Goal: Task Accomplishment & Management: Use online tool/utility

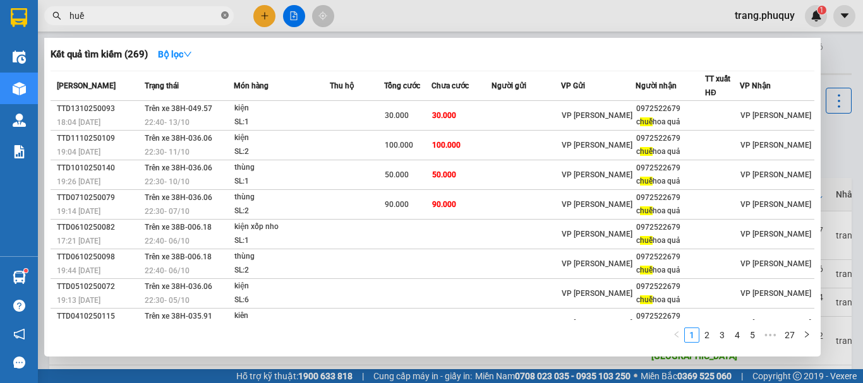
click at [224, 12] on icon "close-circle" at bounding box center [225, 15] width 8 height 8
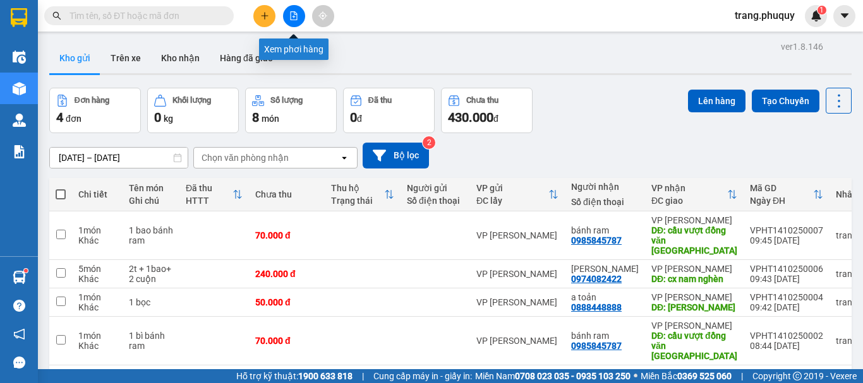
click at [293, 16] on icon "file-add" at bounding box center [293, 15] width 9 height 9
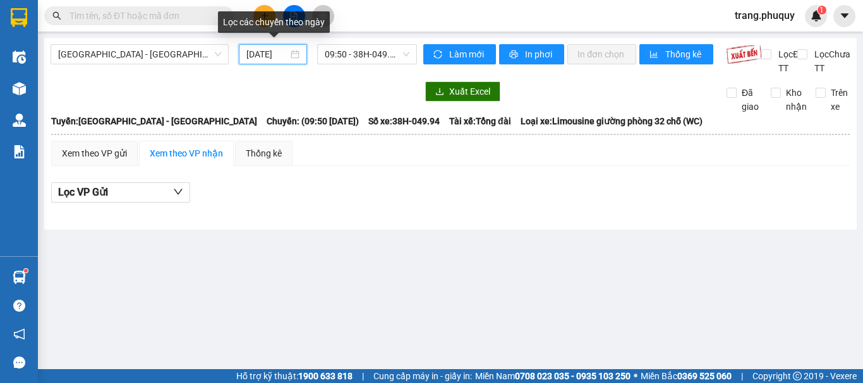
click at [273, 53] on input "[DATE]" at bounding box center [267, 54] width 42 height 14
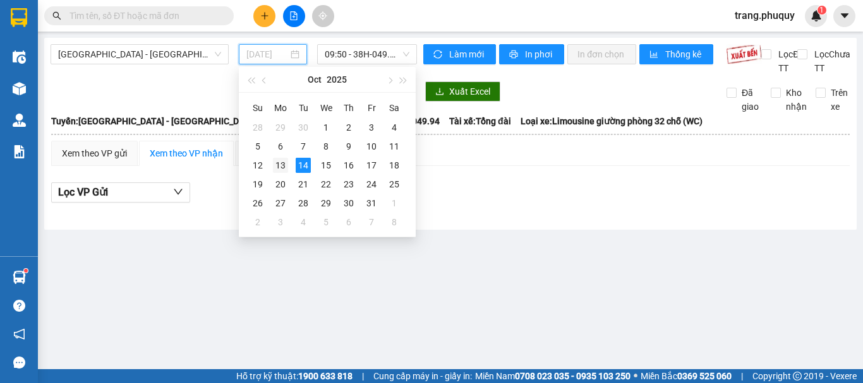
click at [281, 164] on div "13" at bounding box center [280, 165] width 15 height 15
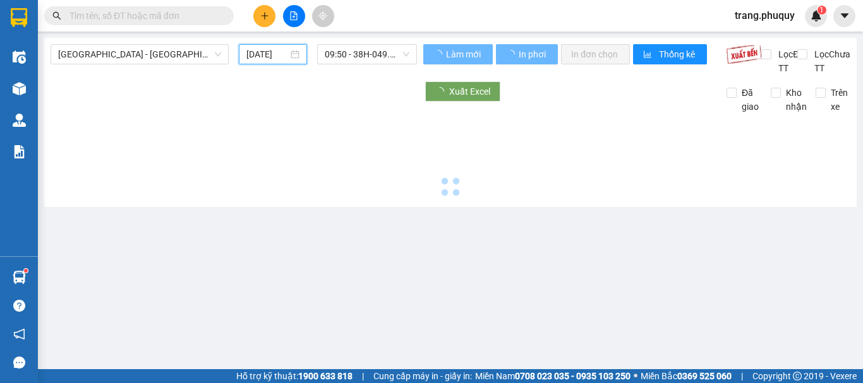
type input "[DATE]"
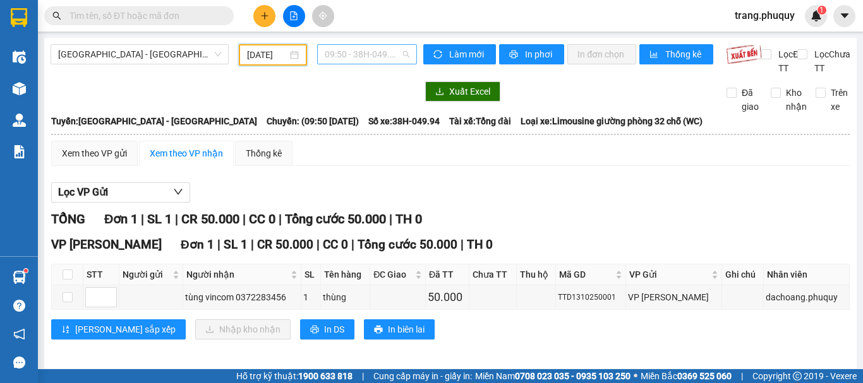
click at [363, 57] on span "09:50 - 38H-049.94" at bounding box center [367, 54] width 85 height 19
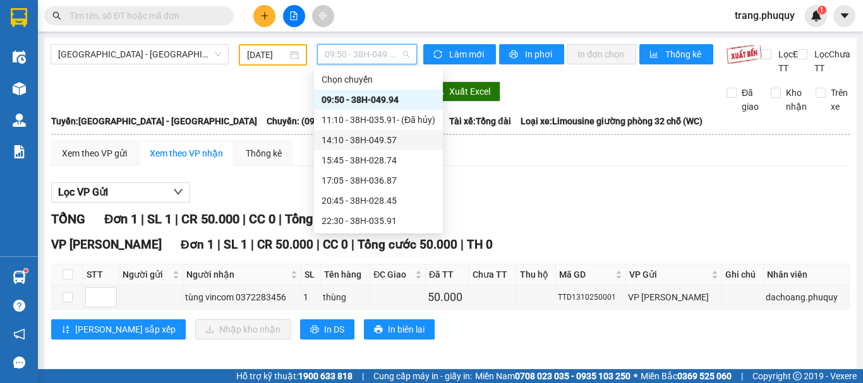
click at [383, 138] on div "14:10 - 38H-049.57" at bounding box center [378, 140] width 114 height 14
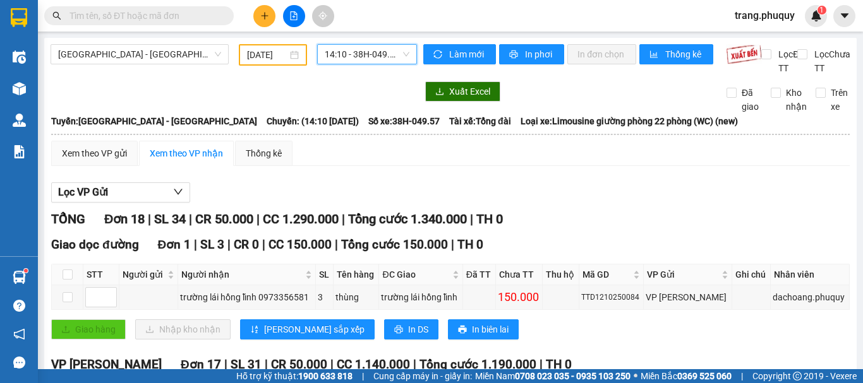
click at [367, 45] on span "14:10 - 38H-049.57" at bounding box center [367, 54] width 85 height 19
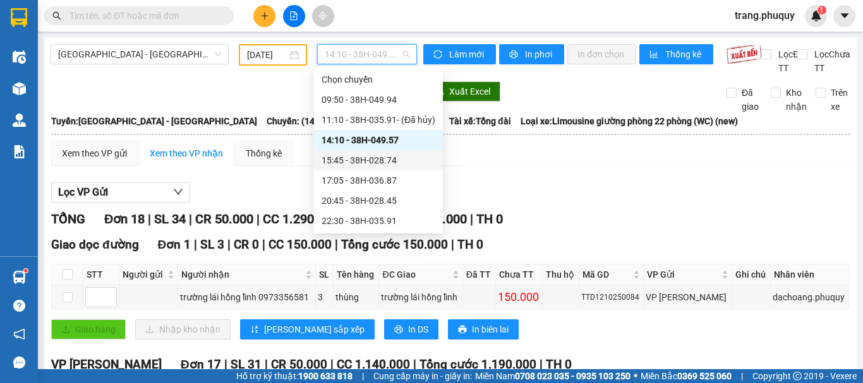
click at [383, 170] on div "15:45 - 38H-028.74" at bounding box center [378, 160] width 129 height 20
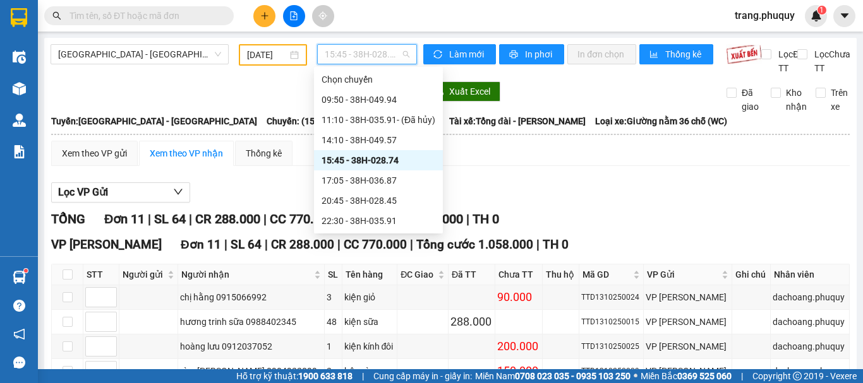
click at [373, 55] on span "15:45 - 38H-028.74" at bounding box center [367, 54] width 85 height 19
click at [383, 181] on div "17:05 - 38H-036.87" at bounding box center [378, 181] width 114 height 14
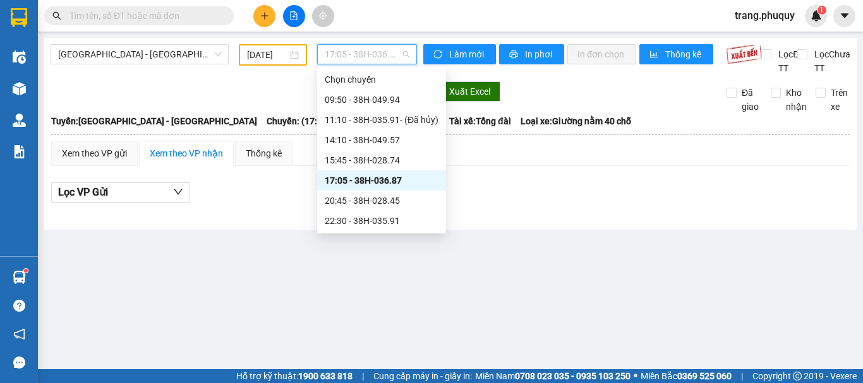
click at [390, 56] on span "17:05 - 38H-036.87" at bounding box center [367, 54] width 85 height 19
click at [388, 217] on div "22:30 - 38H-035.91" at bounding box center [382, 221] width 114 height 14
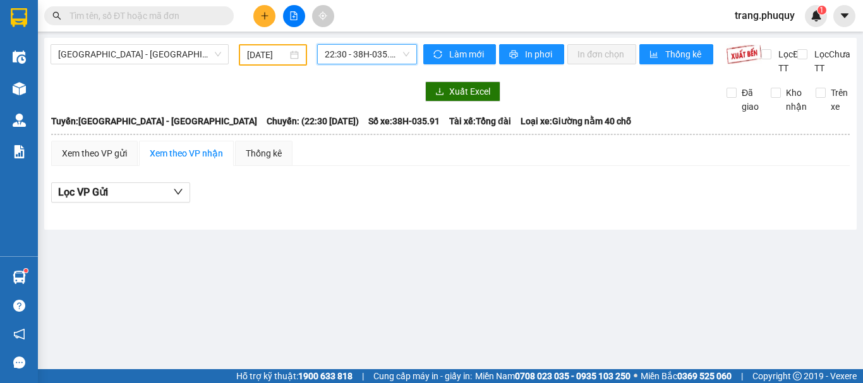
click at [378, 57] on span "22:30 - 38H-035.91" at bounding box center [367, 54] width 85 height 19
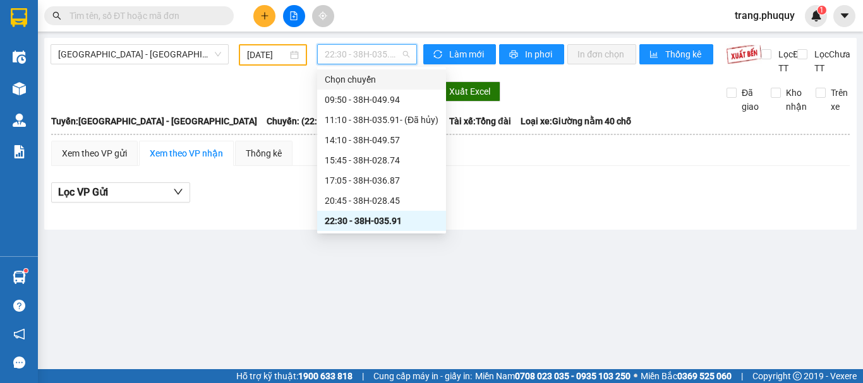
scroll to position [20, 0]
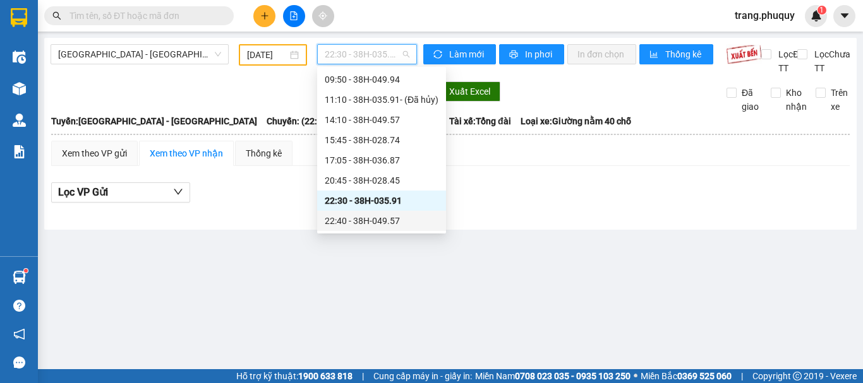
click at [383, 214] on div "22:40 - 38H-049.57" at bounding box center [382, 221] width 114 height 14
